Goal: Task Accomplishment & Management: Complete application form

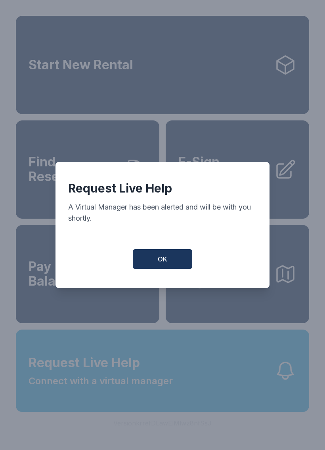
click at [165, 264] on span "OK" at bounding box center [163, 259] width 10 height 10
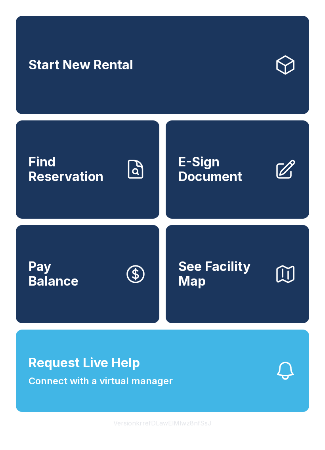
click at [223, 181] on span "E-Sign Document" at bounding box center [223, 169] width 90 height 29
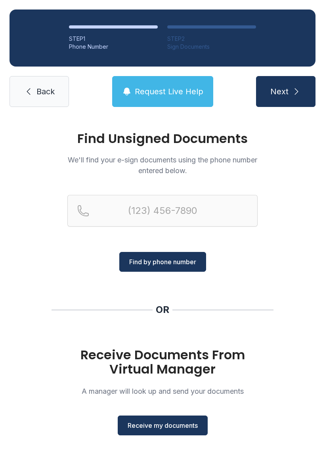
click at [167, 427] on span "Receive my documents" at bounding box center [163, 426] width 70 height 10
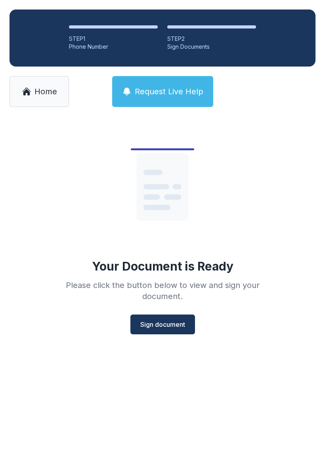
click at [174, 324] on span "Sign document" at bounding box center [162, 325] width 45 height 10
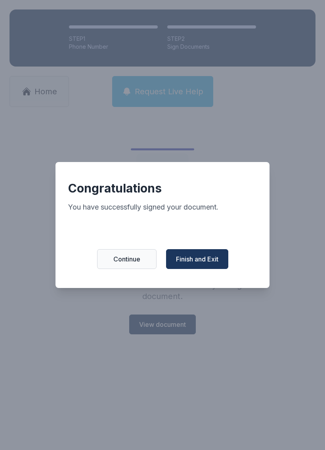
click at [214, 263] on span "Finish and Exit" at bounding box center [197, 259] width 42 height 10
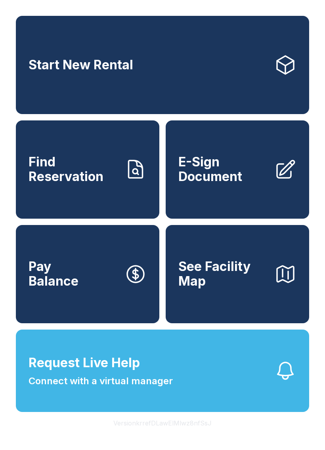
click at [240, 201] on link "E-Sign Document" at bounding box center [237, 169] width 143 height 98
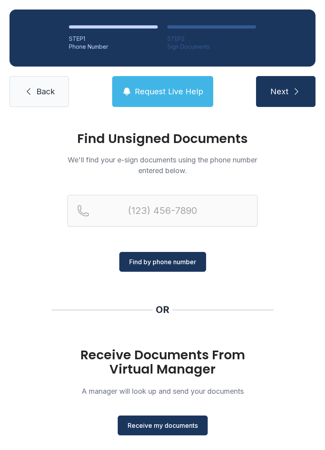
click at [179, 429] on span "Receive my documents" at bounding box center [163, 426] width 70 height 10
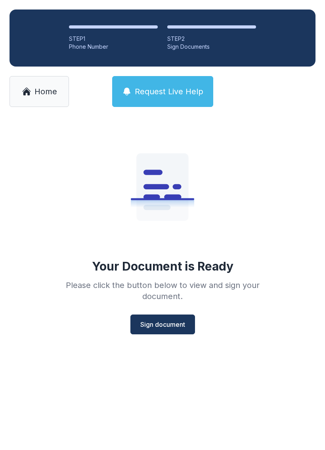
click at [165, 325] on span "Sign document" at bounding box center [162, 325] width 45 height 10
click at [169, 326] on span "Sign document" at bounding box center [162, 325] width 45 height 10
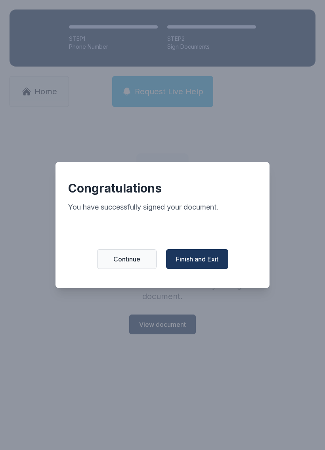
click at [205, 269] on button "Finish and Exit" at bounding box center [197, 259] width 62 height 20
